Goal: Task Accomplishment & Management: Manage account settings

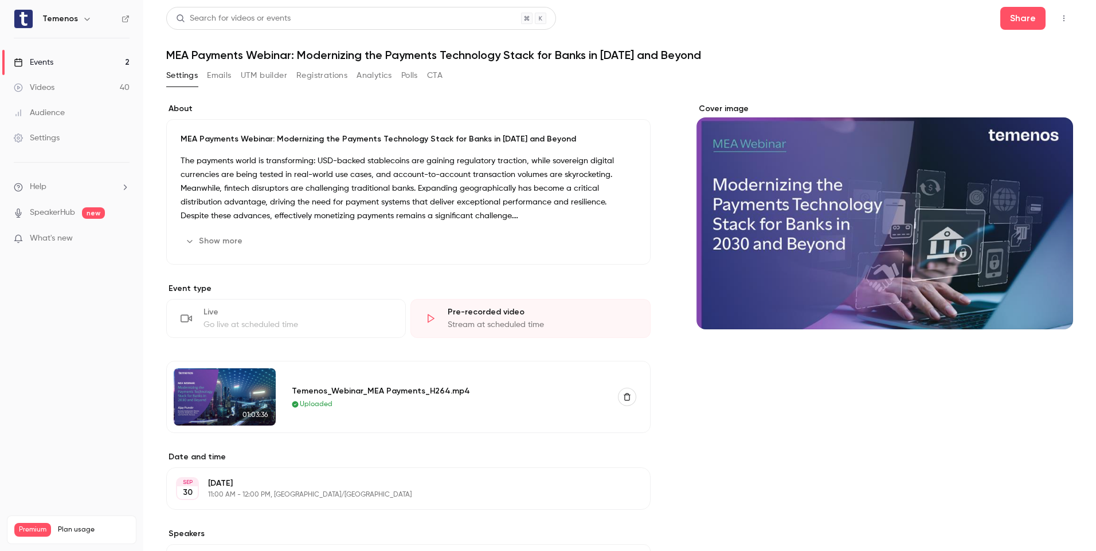
click at [364, 92] on div "About MEA Payments Webinar: Modernizing the Payments Technology Stack for Banks…" at bounding box center [619, 477] width 906 height 777
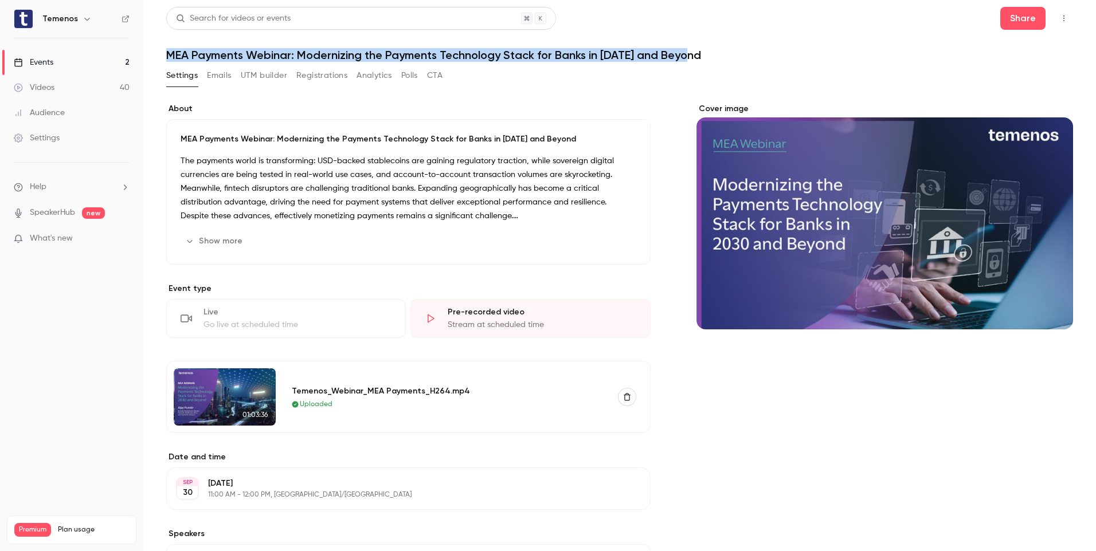
drag, startPoint x: 713, startPoint y: 56, endPoint x: 156, endPoint y: 53, distance: 556.4
click at [156, 53] on main "Search for videos or events Share MEA Payments Webinar: Modernizing the Payment…" at bounding box center [619, 275] width 952 height 551
copy h1 "MEA Payments Webinar: Modernizing the Payments Technology Stack for Banks in [D…"
click at [1059, 19] on icon "button" at bounding box center [1063, 18] width 9 height 8
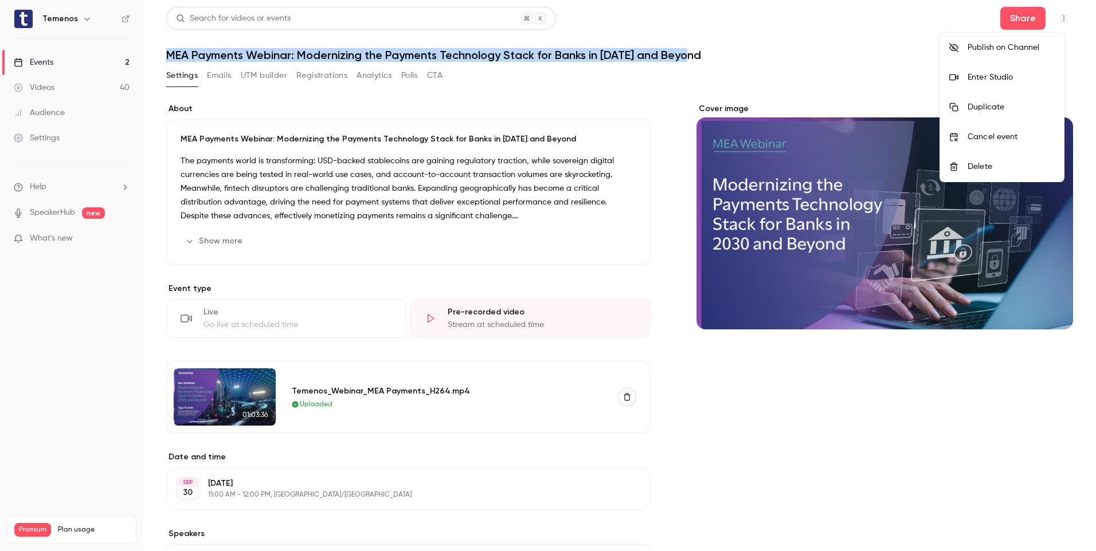
click at [1007, 76] on div "Enter Studio" at bounding box center [1010, 77] width 87 height 11
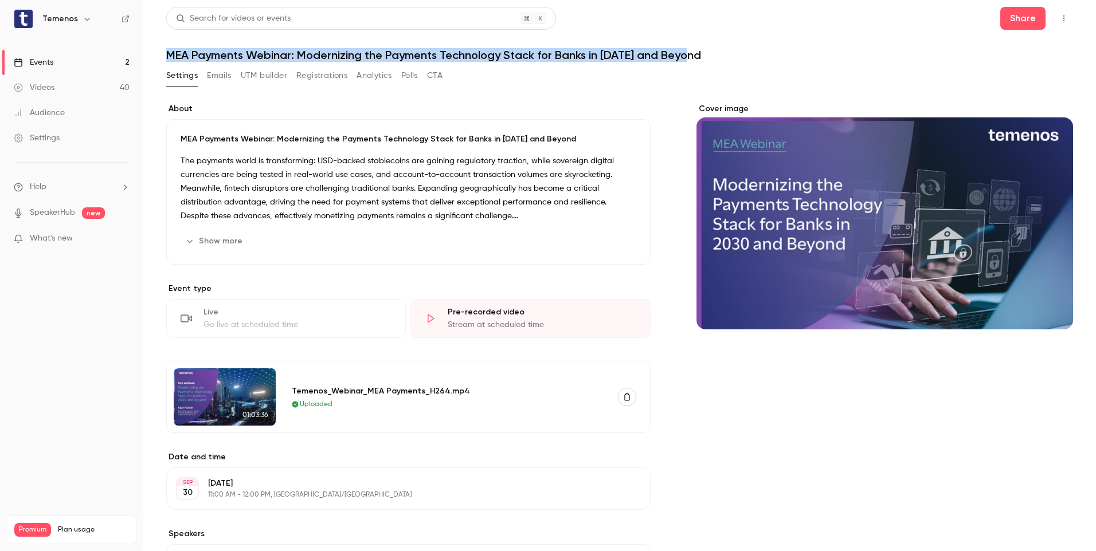
click at [329, 76] on button "Registrations" at bounding box center [321, 75] width 51 height 18
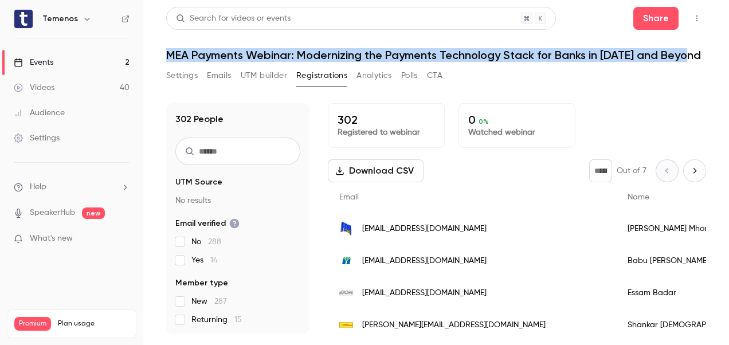
click at [41, 61] on div "Events" at bounding box center [34, 62] width 40 height 11
